Goal: Entertainment & Leisure: Consume media (video, audio)

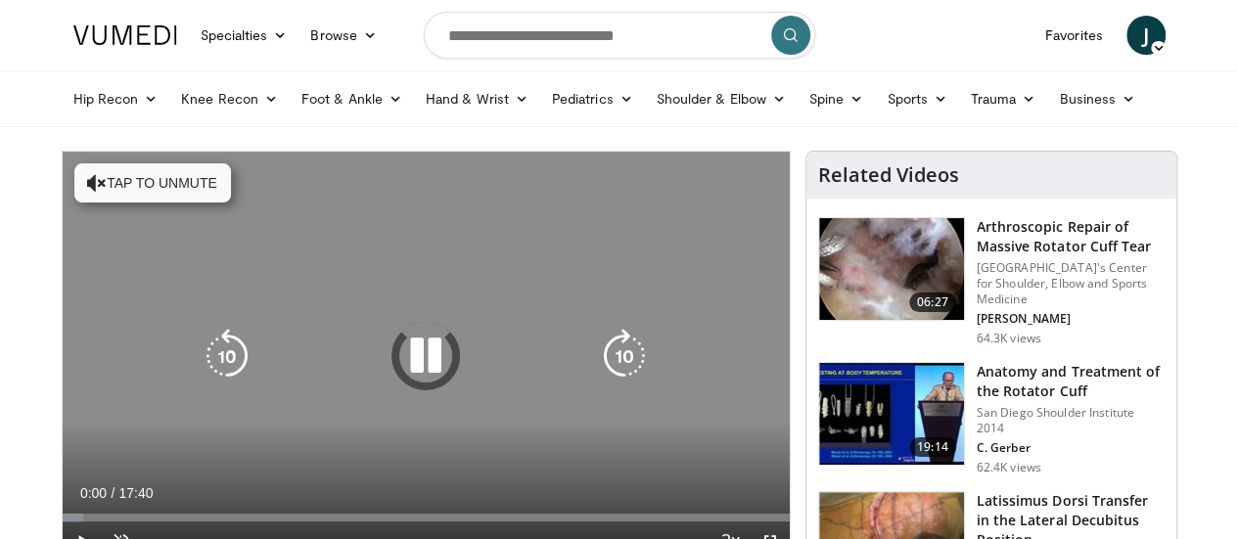
scroll to position [205, 0]
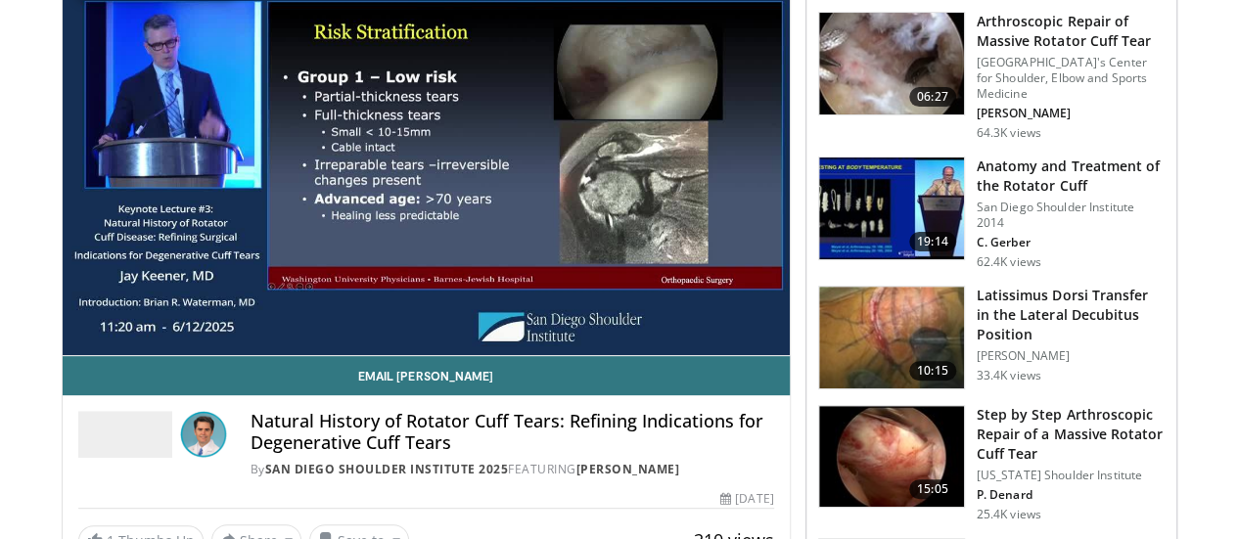
click at [63, 355] on div "10 seconds Tap to unmute" at bounding box center [426, 150] width 727 height 409
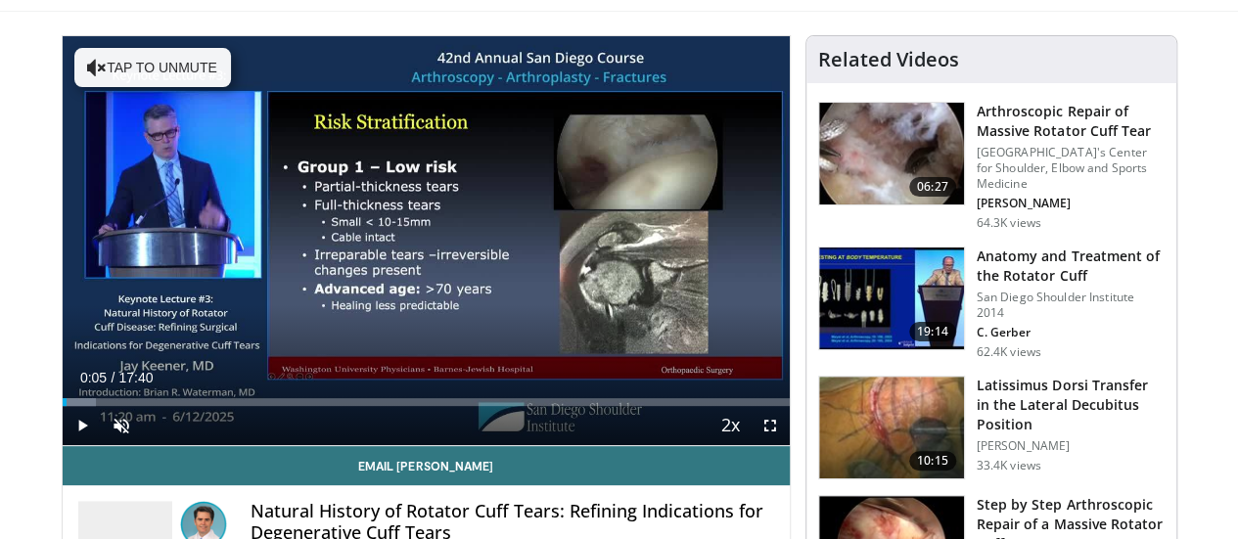
scroll to position [114, 0]
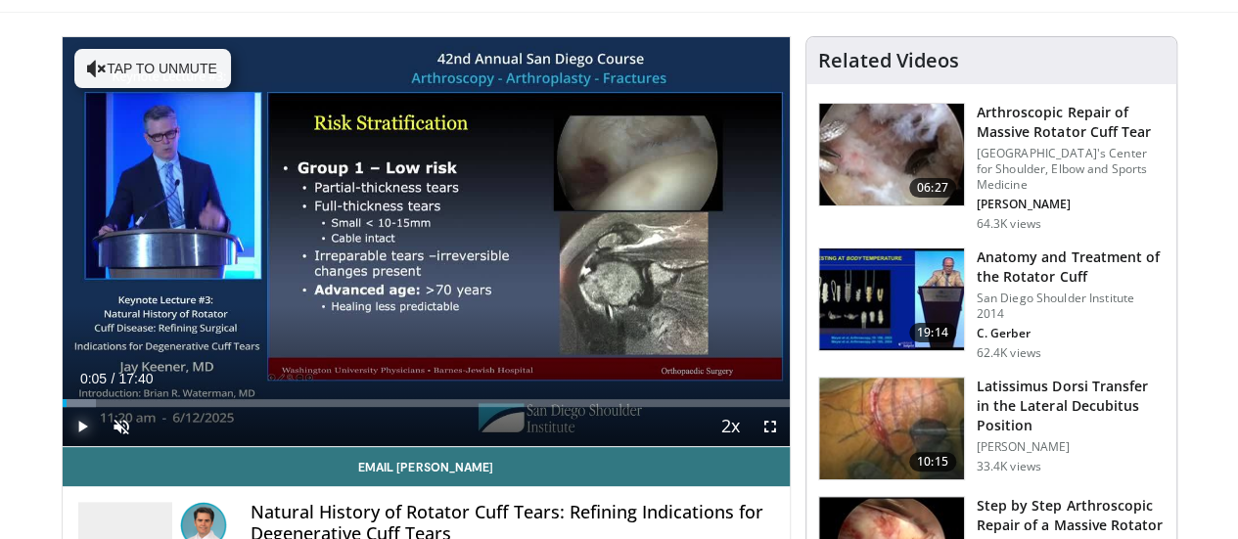
click at [63, 446] on span "Video Player" at bounding box center [82, 426] width 39 height 39
click at [102, 446] on span "Video Player" at bounding box center [121, 426] width 39 height 39
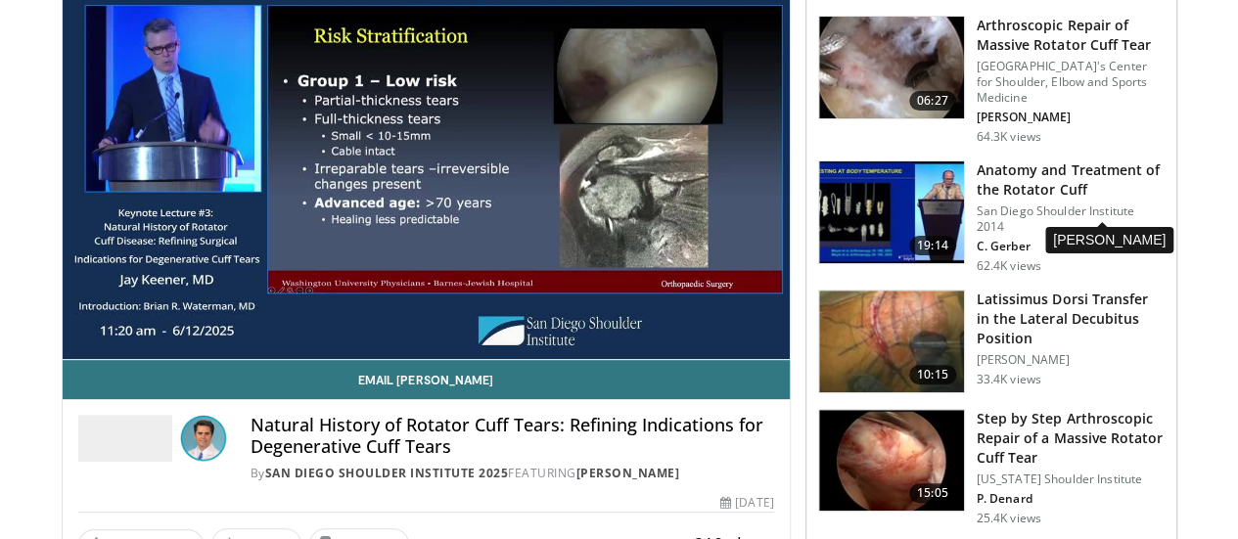
scroll to position [194, 0]
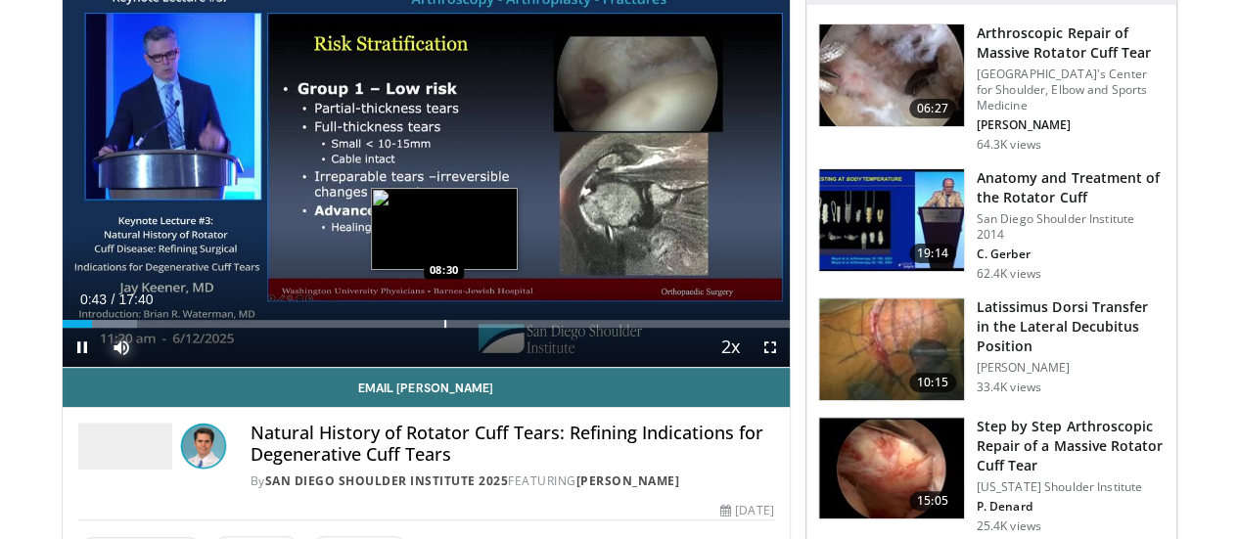
click at [444, 328] on div "Progress Bar" at bounding box center [445, 324] width 2 height 8
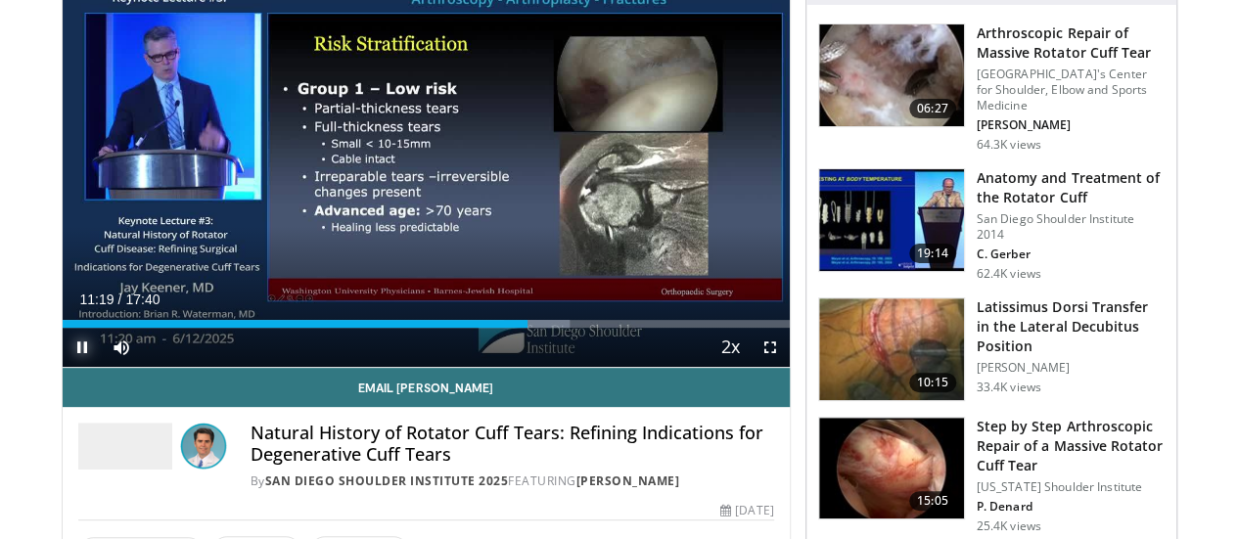
click at [63, 367] on span "Video Player" at bounding box center [82, 347] width 39 height 39
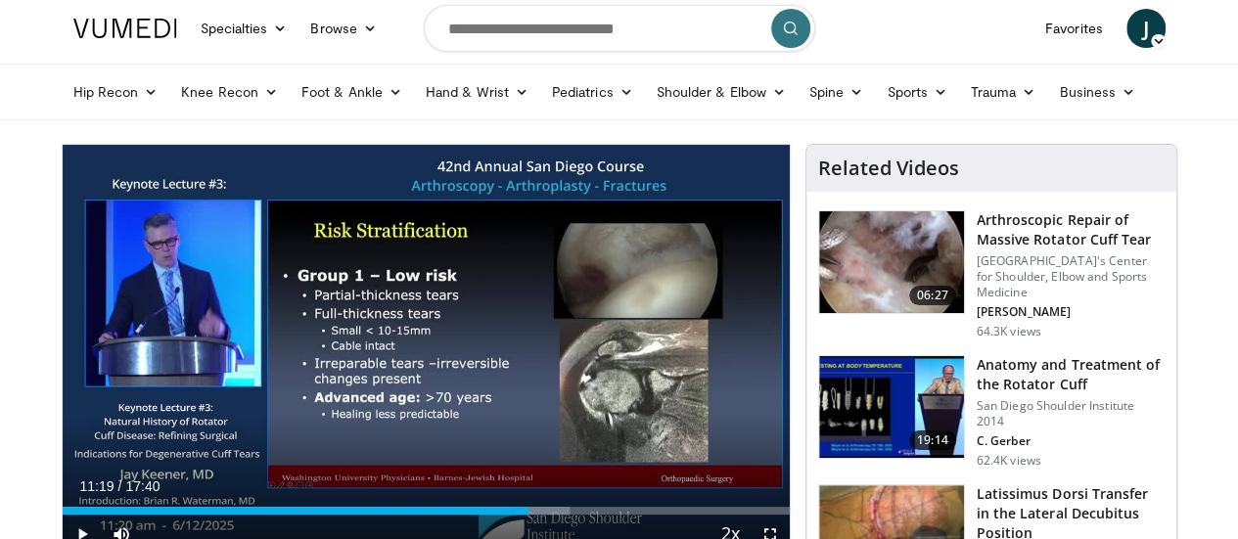
scroll to position [0, 0]
